Goal: Information Seeking & Learning: Check status

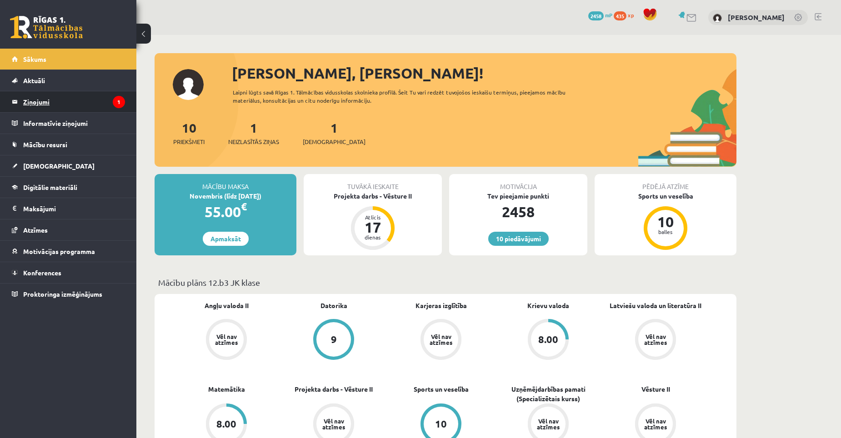
click at [45, 100] on legend "Ziņojumi 1" at bounding box center [74, 101] width 102 height 21
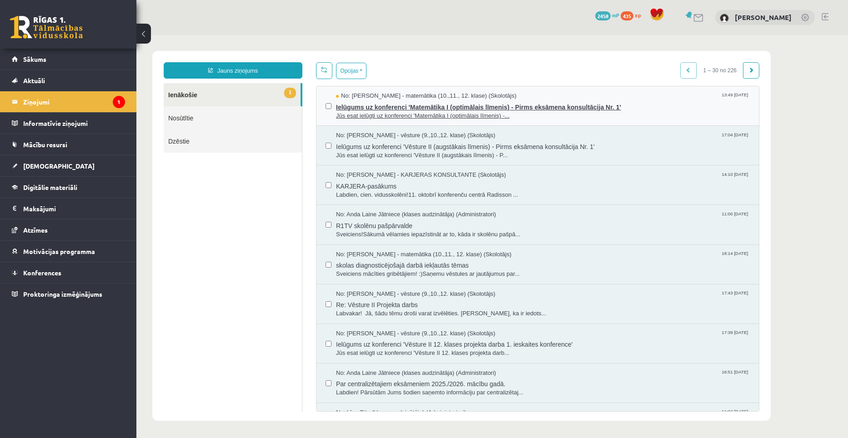
click at [410, 112] on span "Jūs esat ielūgti uz konferenci 'Matemātika I (optimālais līmenis) -..." at bounding box center [543, 116] width 414 height 9
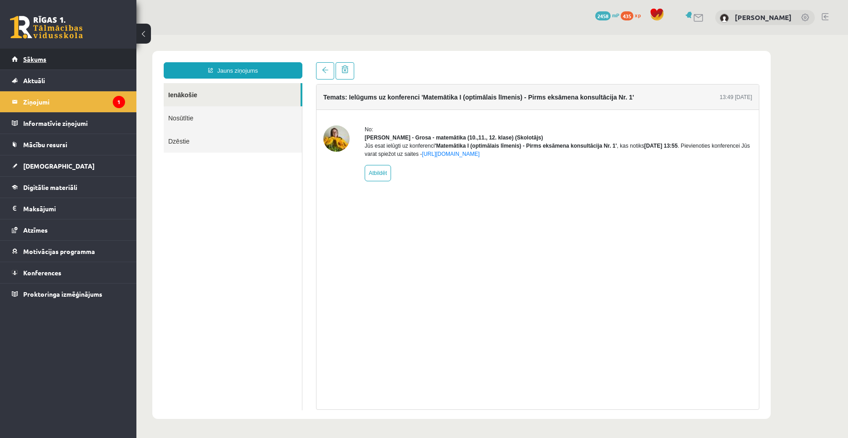
click at [34, 59] on span "Sākums" at bounding box center [34, 59] width 23 height 8
